Goal: Navigation & Orientation: Find specific page/section

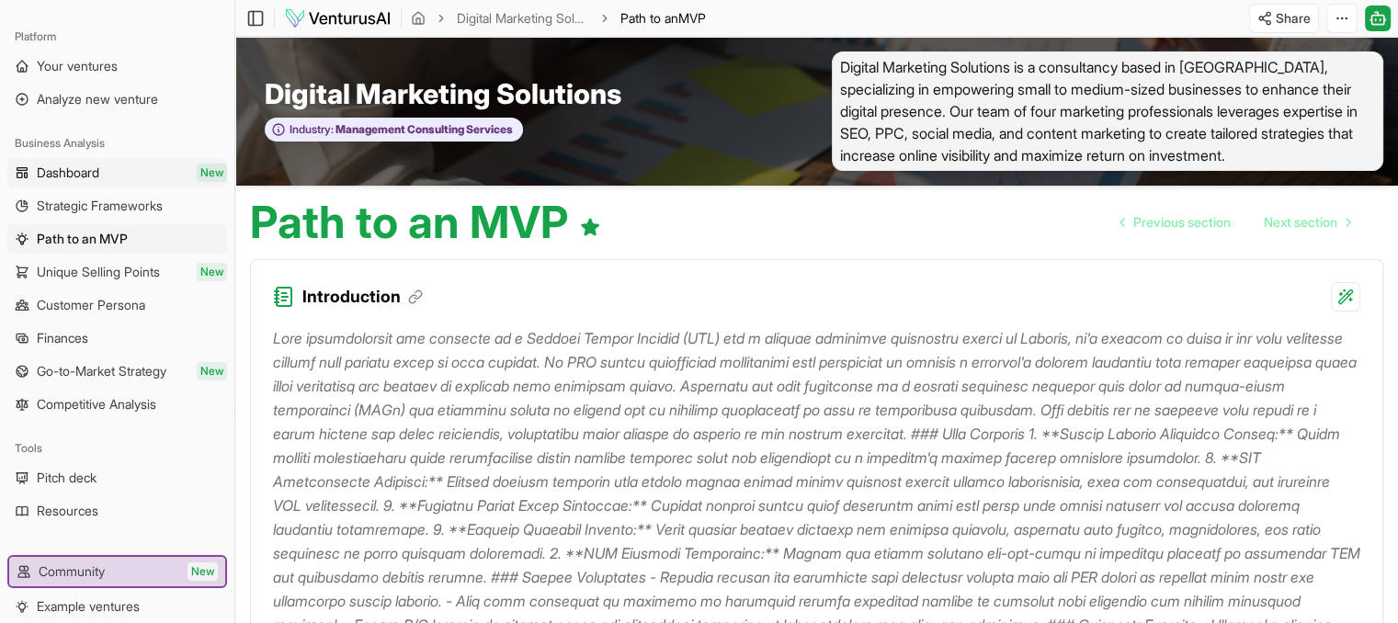
click at [64, 177] on span "Dashboard" at bounding box center [68, 173] width 63 height 18
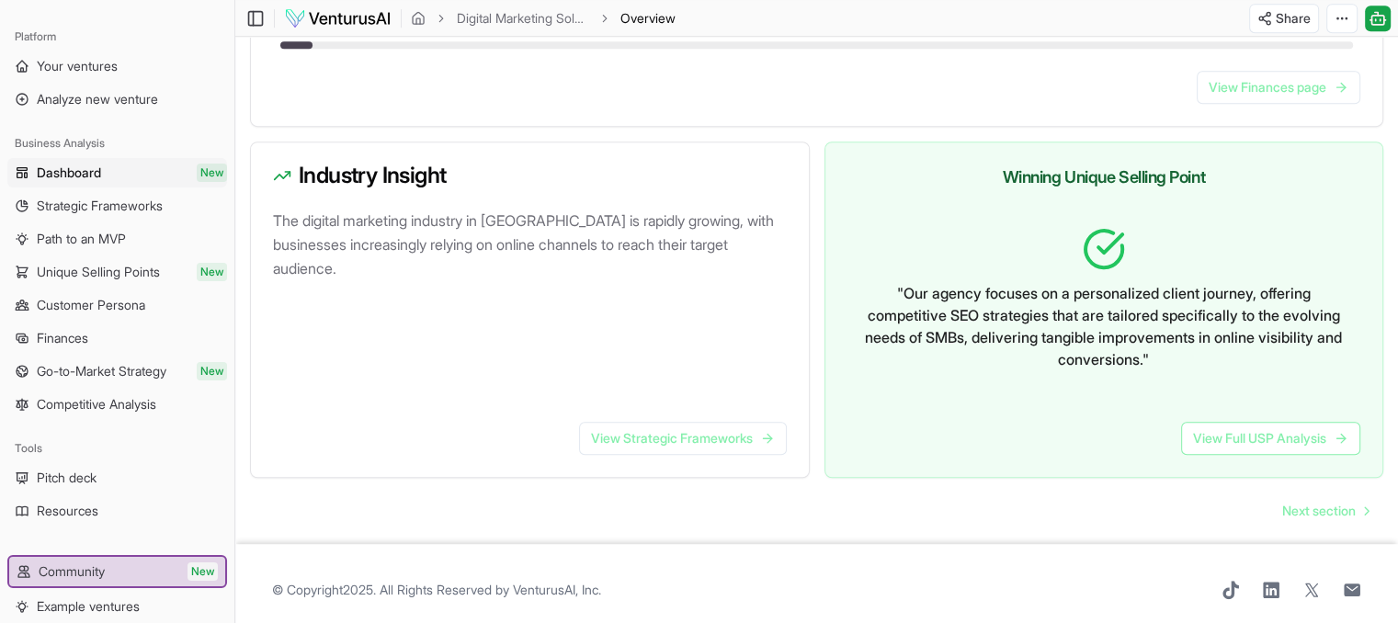
scroll to position [1089, 0]
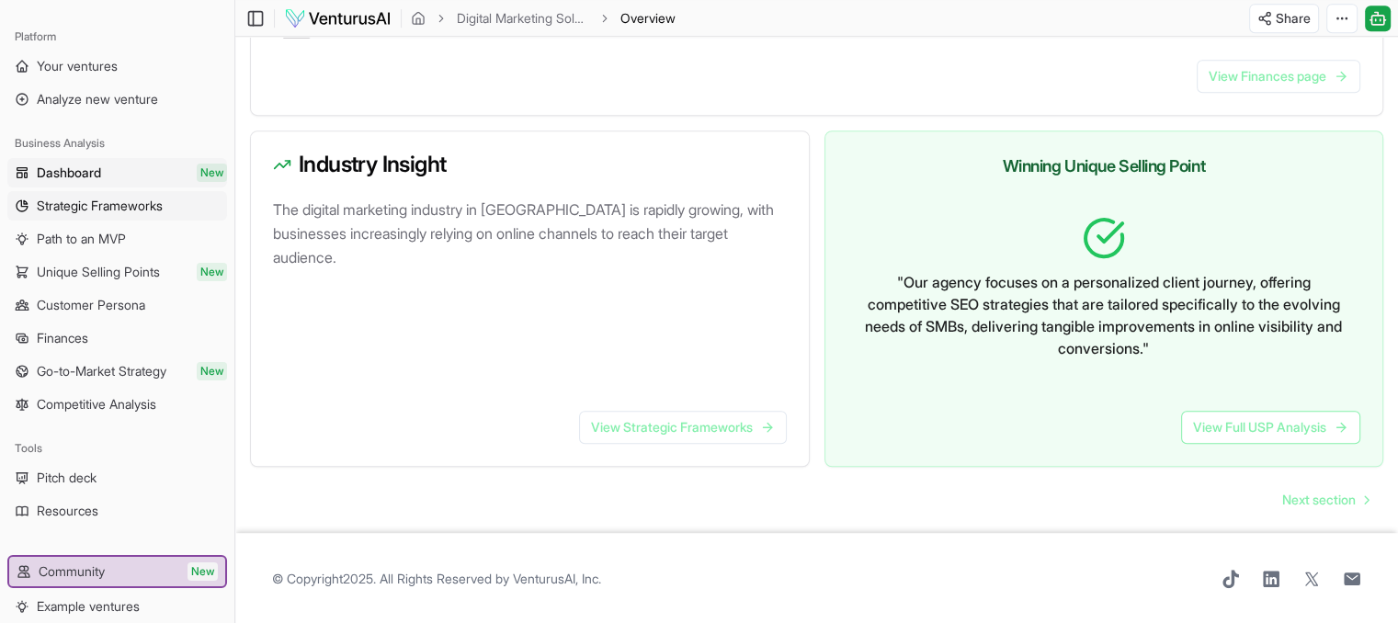
click at [97, 218] on link "Strategic Frameworks" at bounding box center [117, 205] width 220 height 29
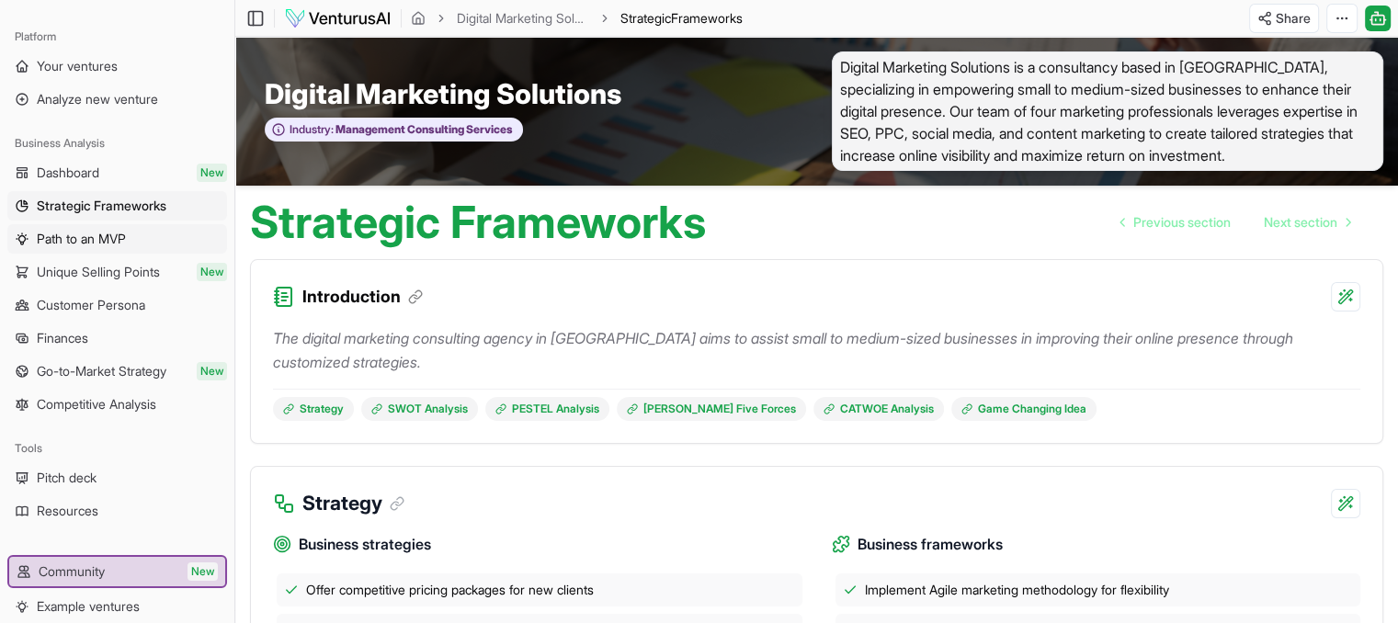
click at [98, 240] on span "Path to an MVP" at bounding box center [81, 239] width 89 height 18
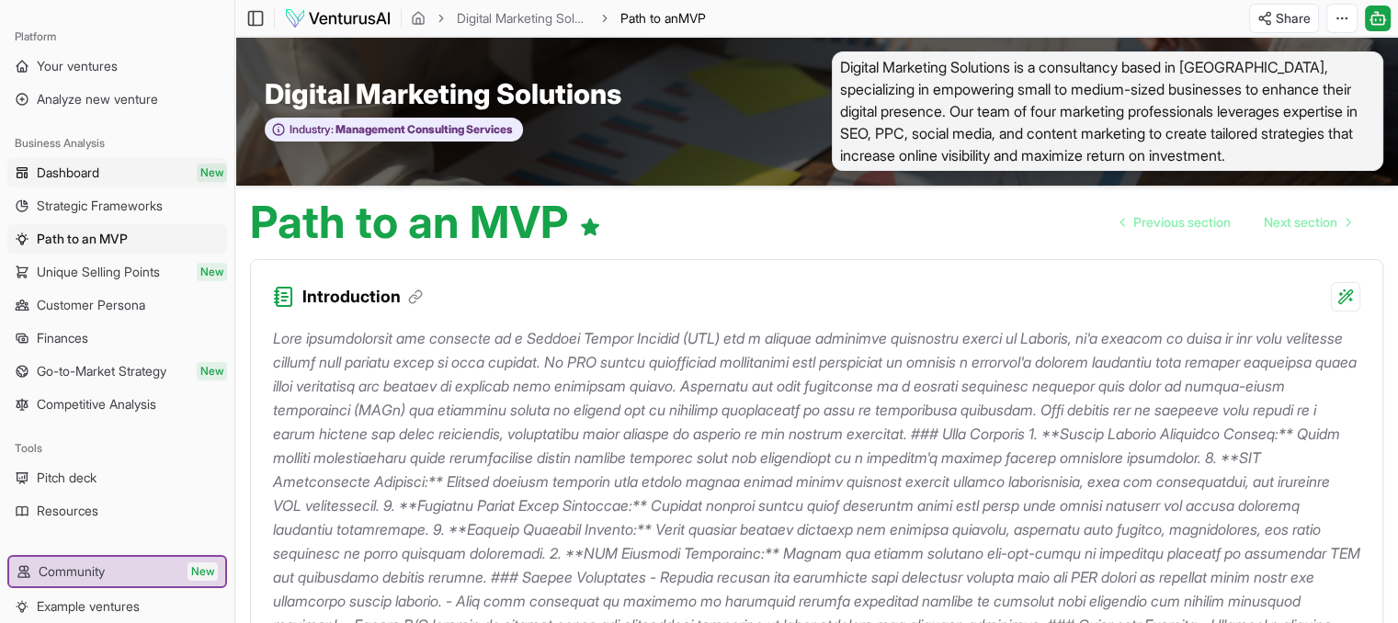
click at [130, 166] on link "Dashboard New" at bounding box center [117, 172] width 220 height 29
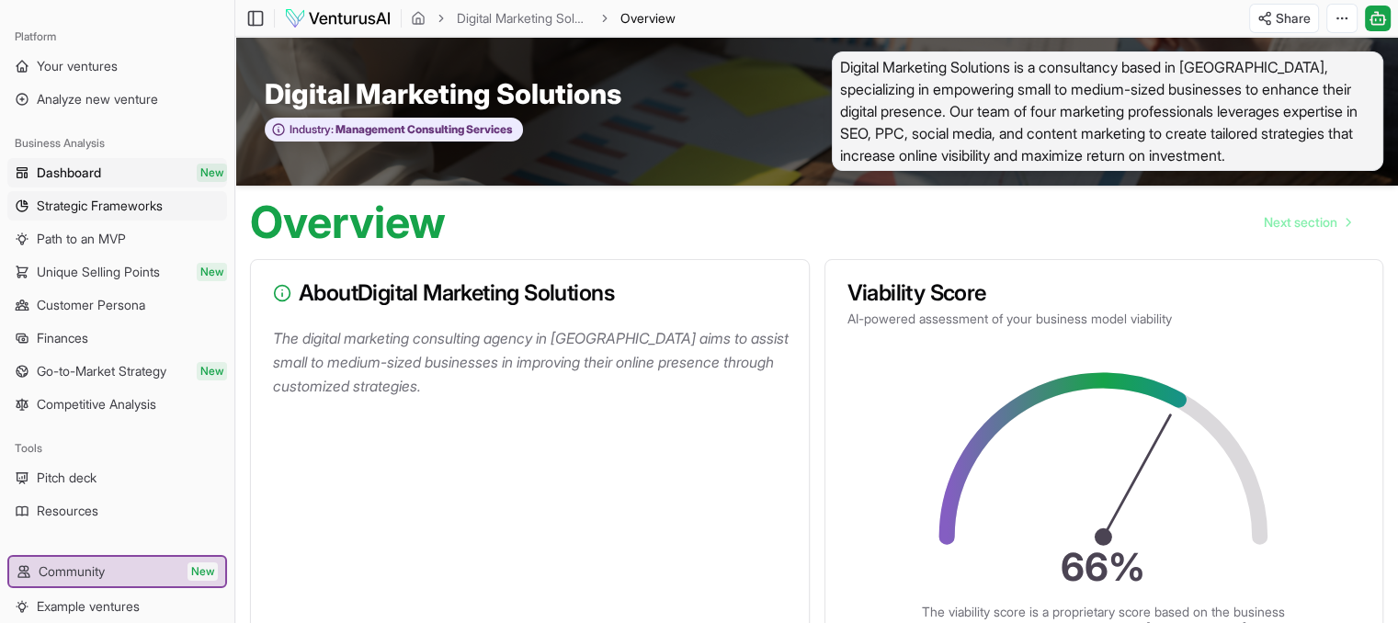
click at [125, 207] on span "Strategic Frameworks" at bounding box center [100, 206] width 126 height 18
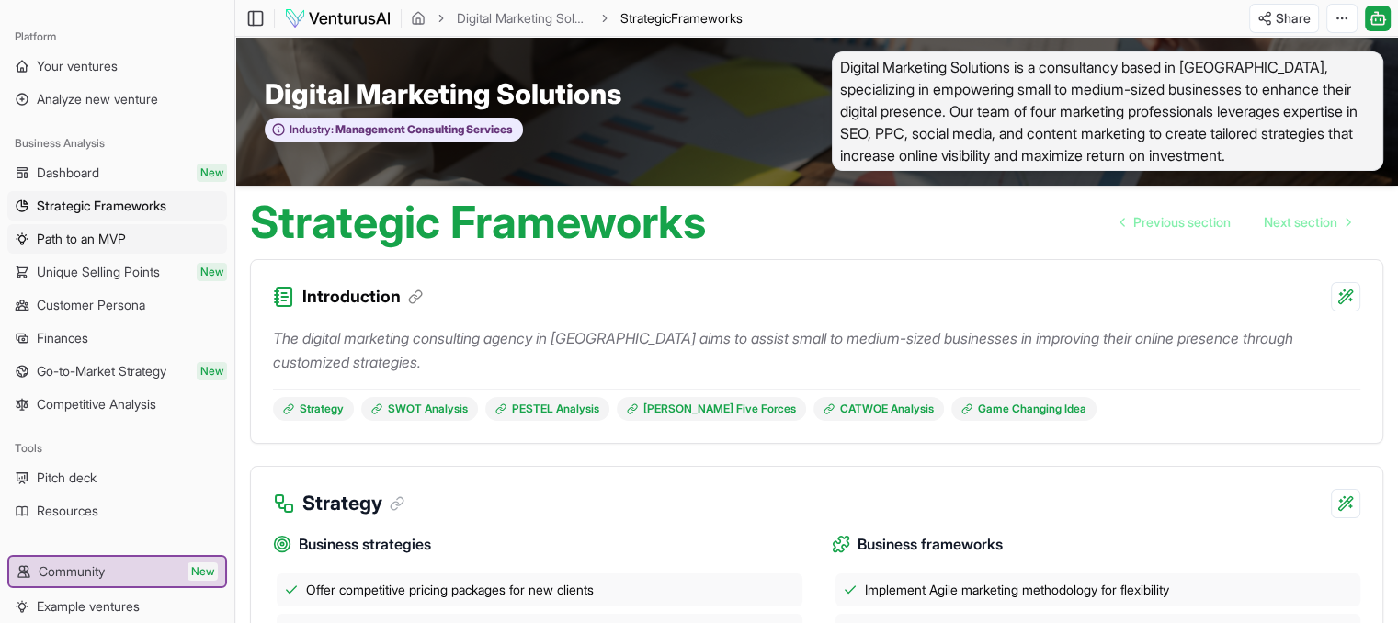
click at [120, 239] on span "Path to an MVP" at bounding box center [81, 239] width 89 height 18
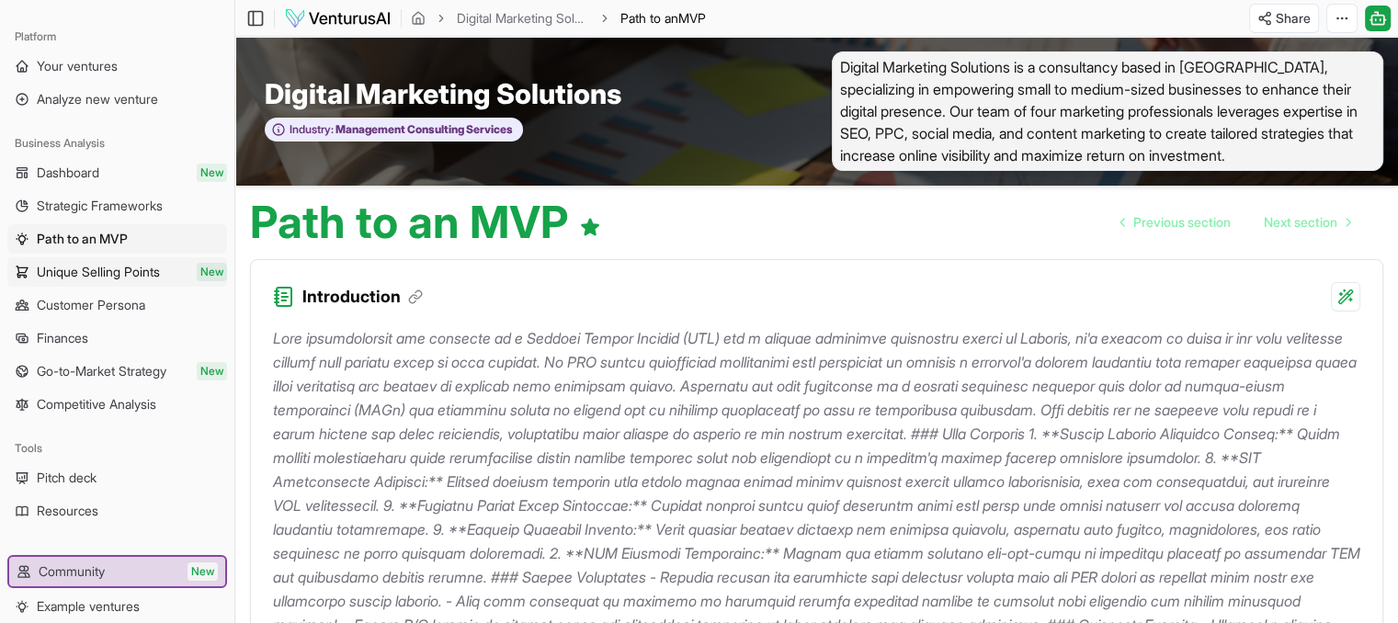
click at [118, 281] on link "Unique Selling Points New" at bounding box center [117, 271] width 220 height 29
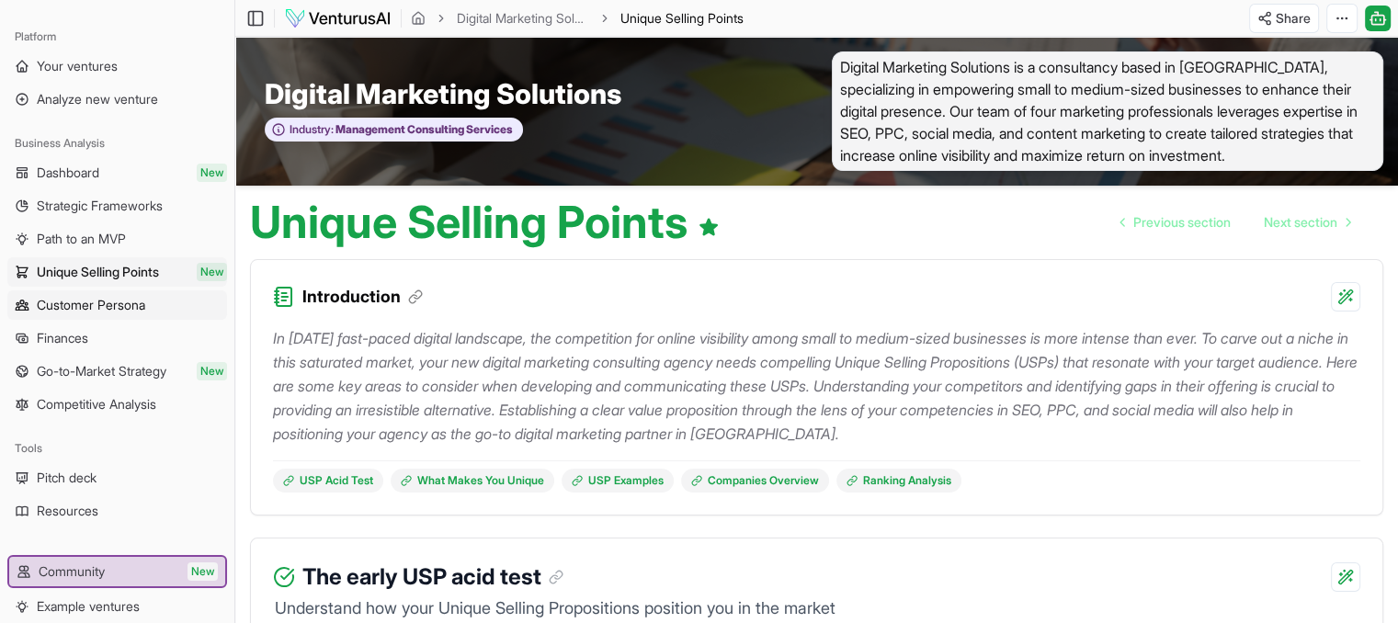
click at [114, 310] on span "Customer Persona" at bounding box center [91, 305] width 108 height 18
